Goal: Find contact information: Find contact information

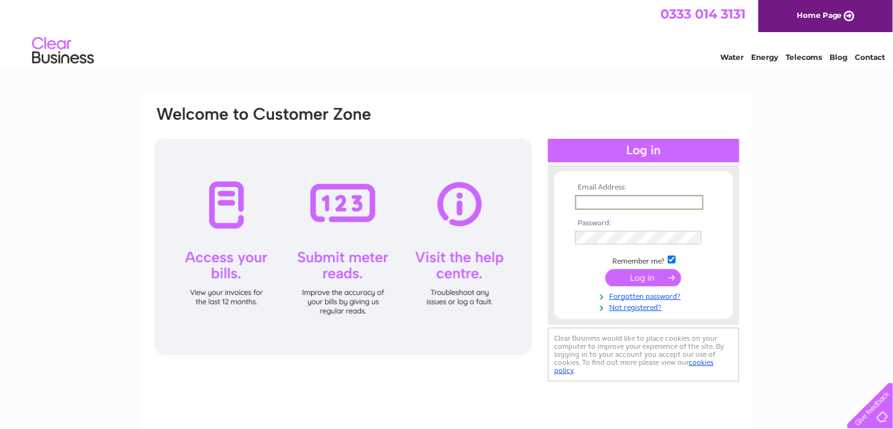
click at [655, 202] on input "text" at bounding box center [639, 202] width 128 height 15
click at [344, 63] on div "Water Energy Telecoms Blog Contact" at bounding box center [446, 52] width 893 height 40
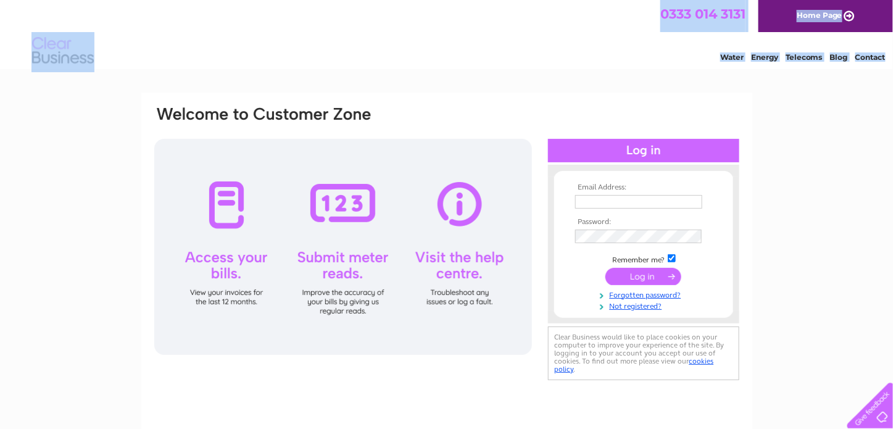
drag, startPoint x: 11, startPoint y: 9, endPoint x: 789, endPoint y: 383, distance: 862.6
click at [789, 72] on html "0333 014 3131 Home Page Water Energy Telecoms Blog Contact" at bounding box center [446, 36] width 893 height 72
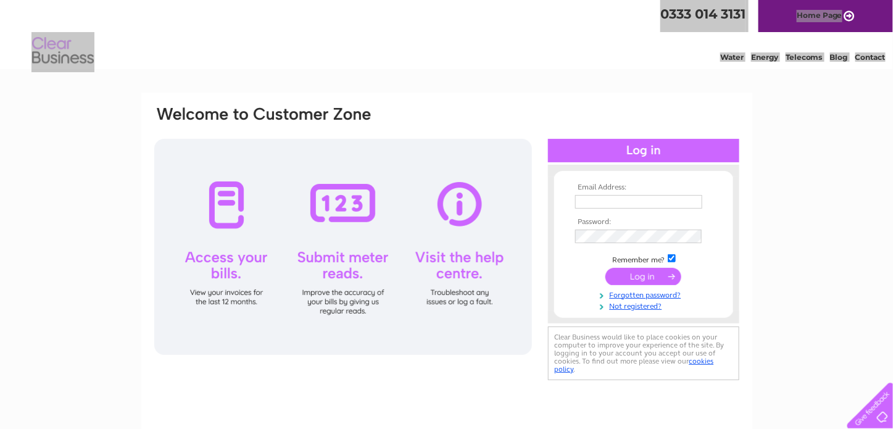
click at [789, 381] on div "Email Address: Password:" at bounding box center [446, 371] width 893 height 557
click at [791, 388] on div "Email Address: Password:" at bounding box center [446, 371] width 893 height 557
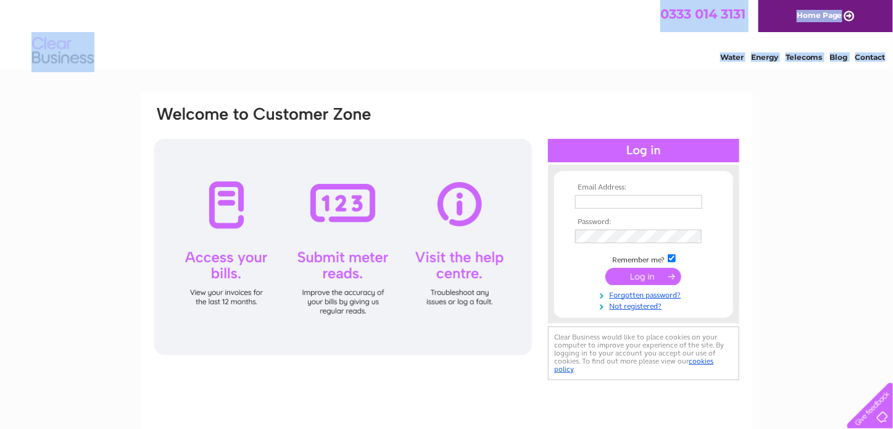
click at [167, 40] on div "Water Energy Telecoms Blog Contact" at bounding box center [446, 52] width 893 height 40
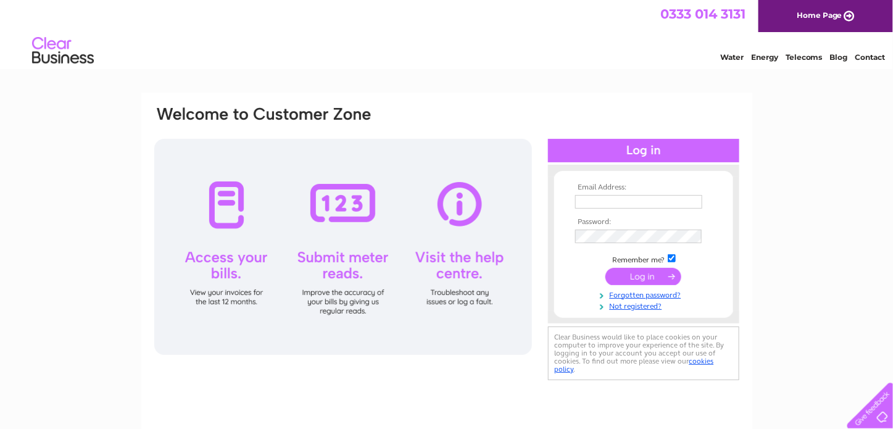
click at [619, 204] on input "text" at bounding box center [638, 202] width 127 height 14
click at [247, 44] on div "Water Energy Telecoms Blog Contact" at bounding box center [446, 52] width 893 height 40
click at [861, 56] on link "Contact" at bounding box center [870, 56] width 30 height 9
